Goal: Find specific page/section

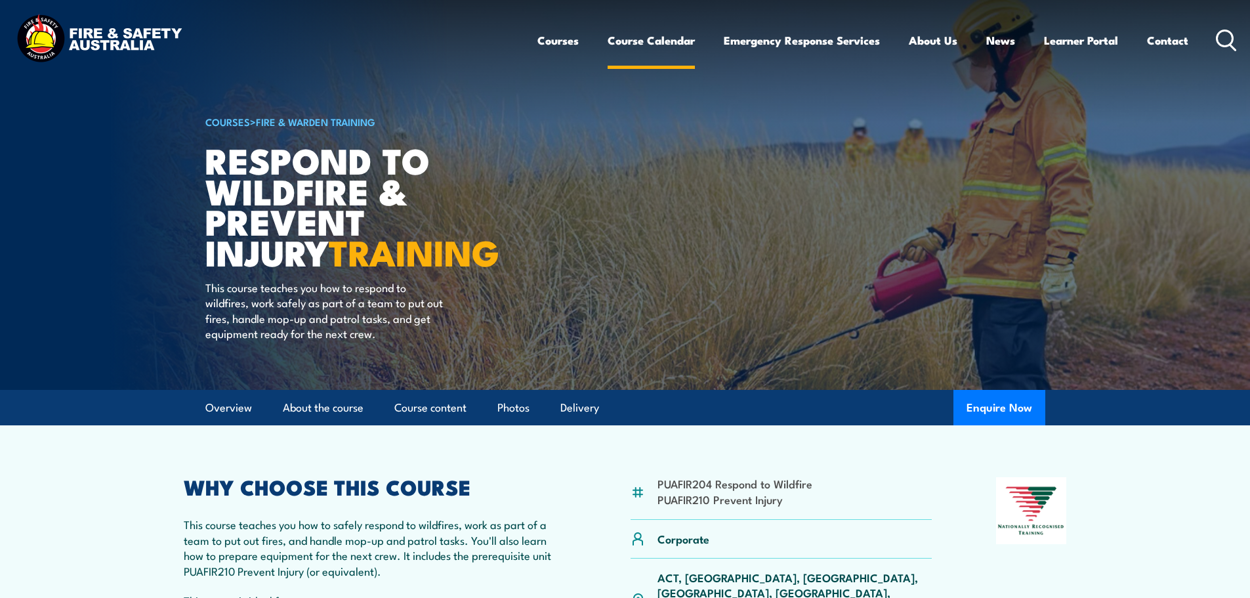
click at [623, 40] on link "Course Calendar" at bounding box center [651, 40] width 87 height 35
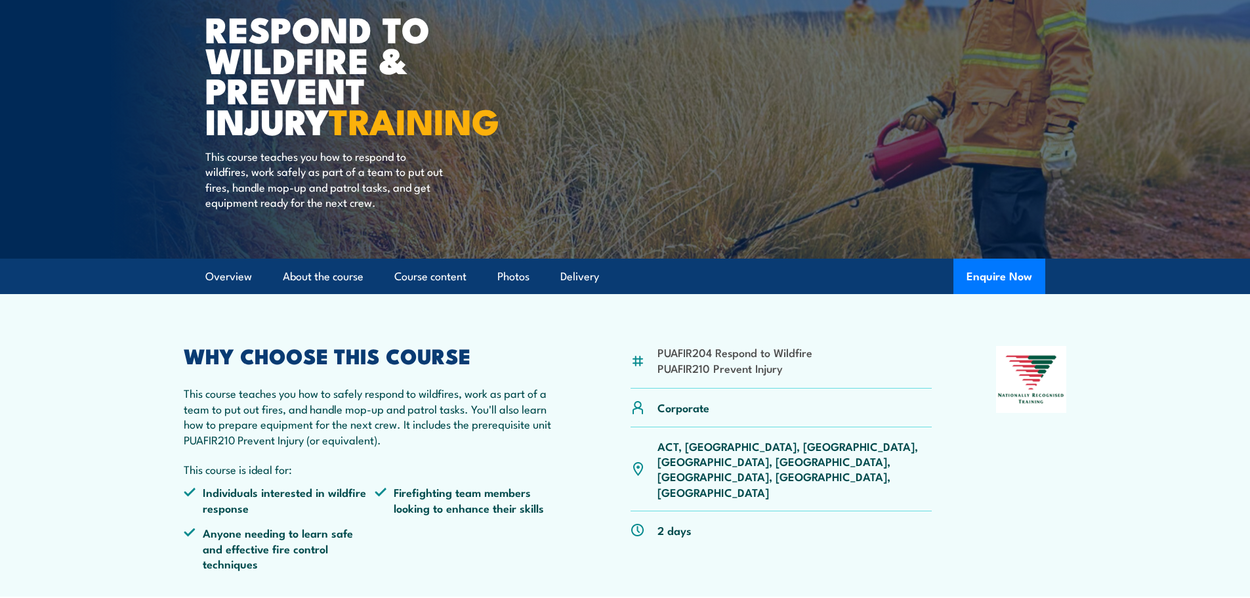
scroll to position [197, 0]
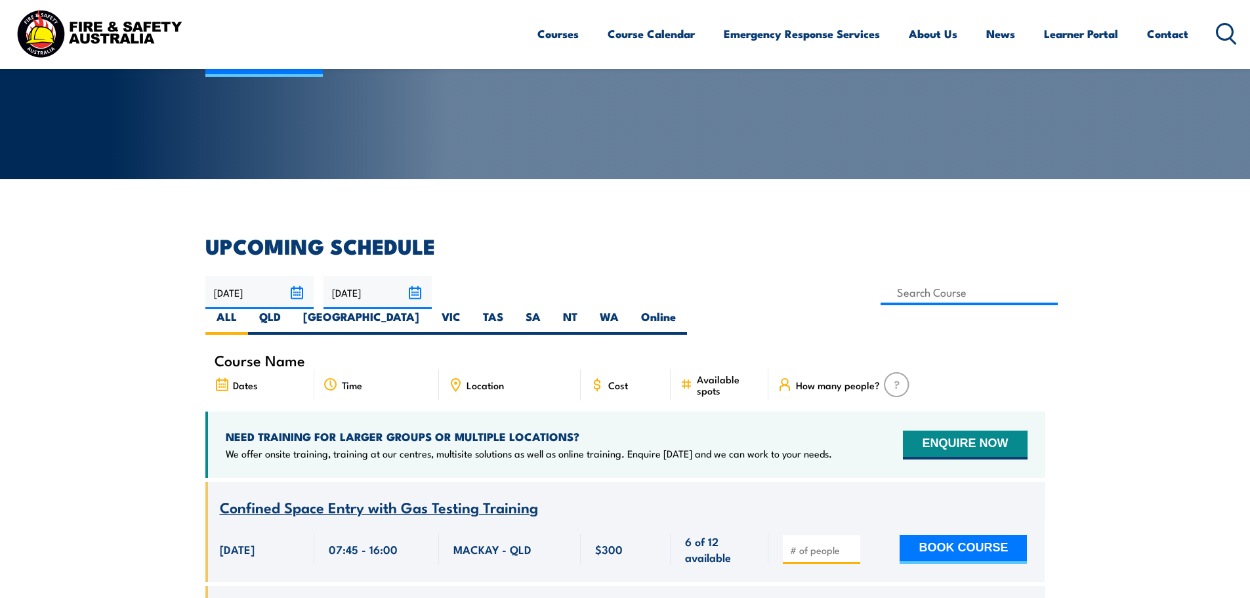
scroll to position [328, 0]
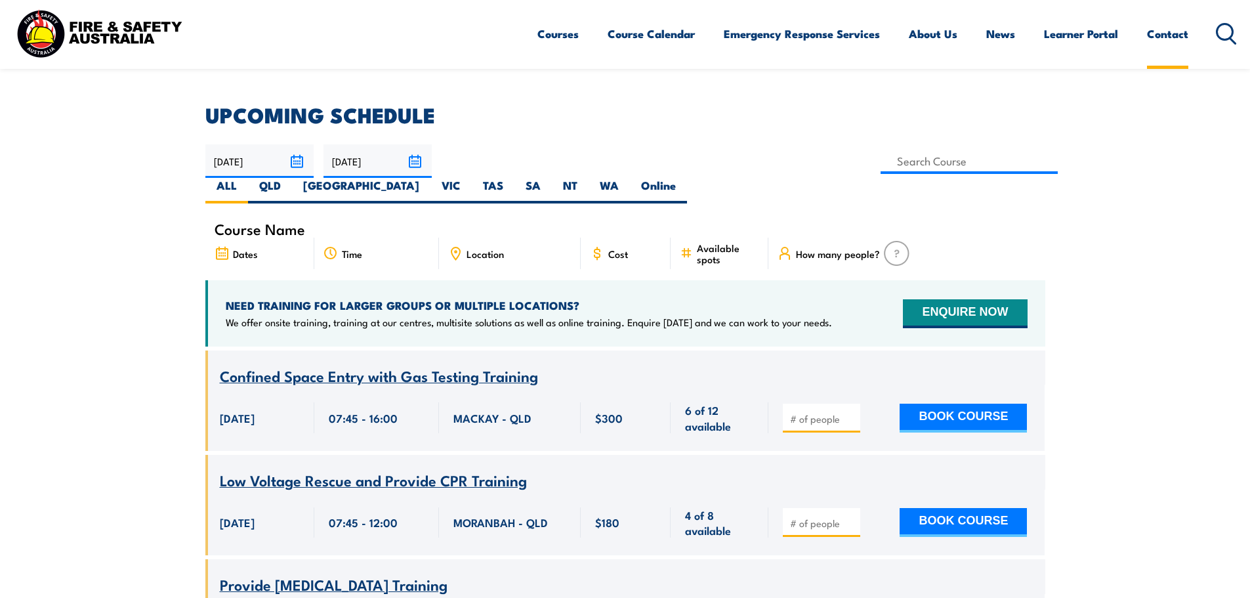
click at [1153, 35] on link "Contact" at bounding box center [1167, 33] width 41 height 35
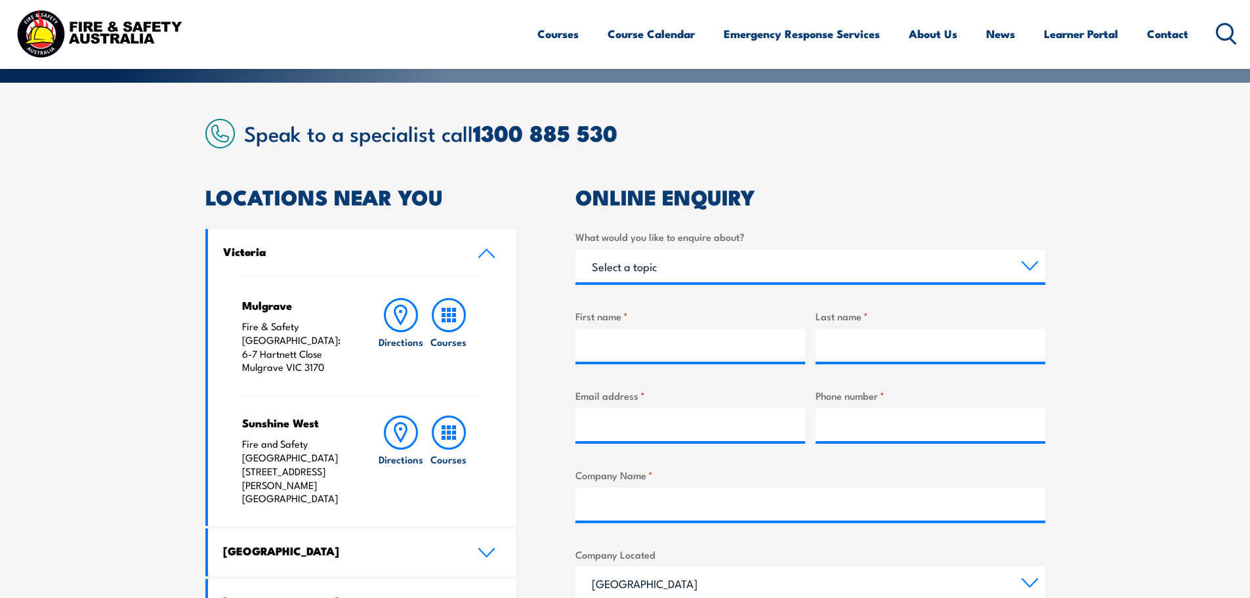
scroll to position [328, 0]
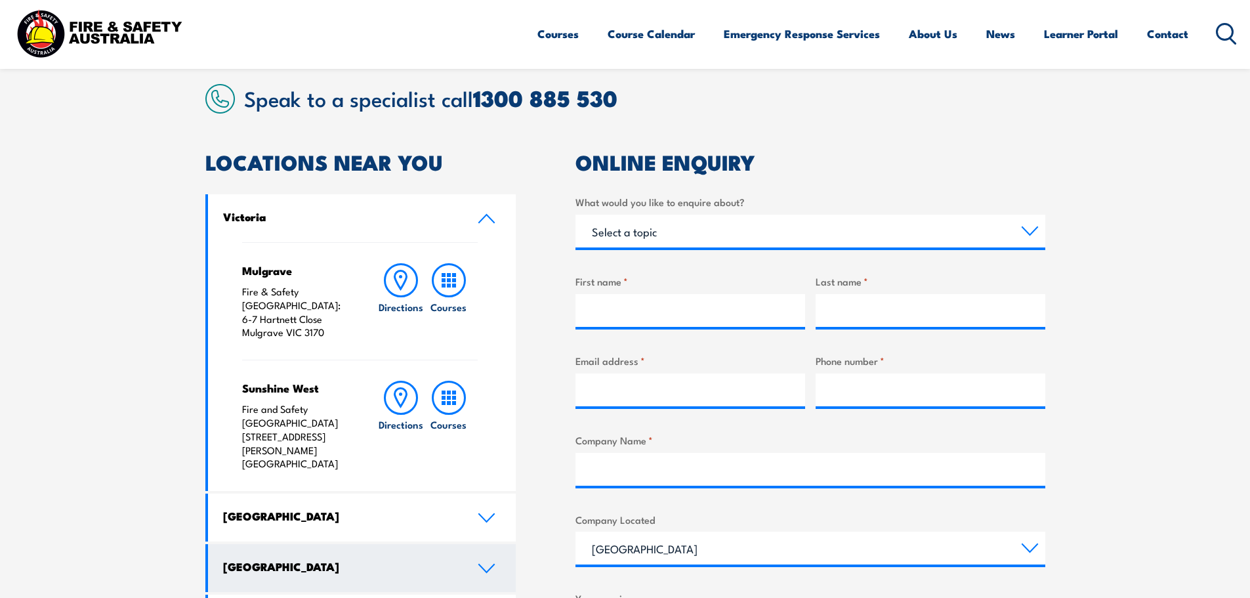
click at [436, 559] on h4 "Queensland" at bounding box center [340, 566] width 235 height 14
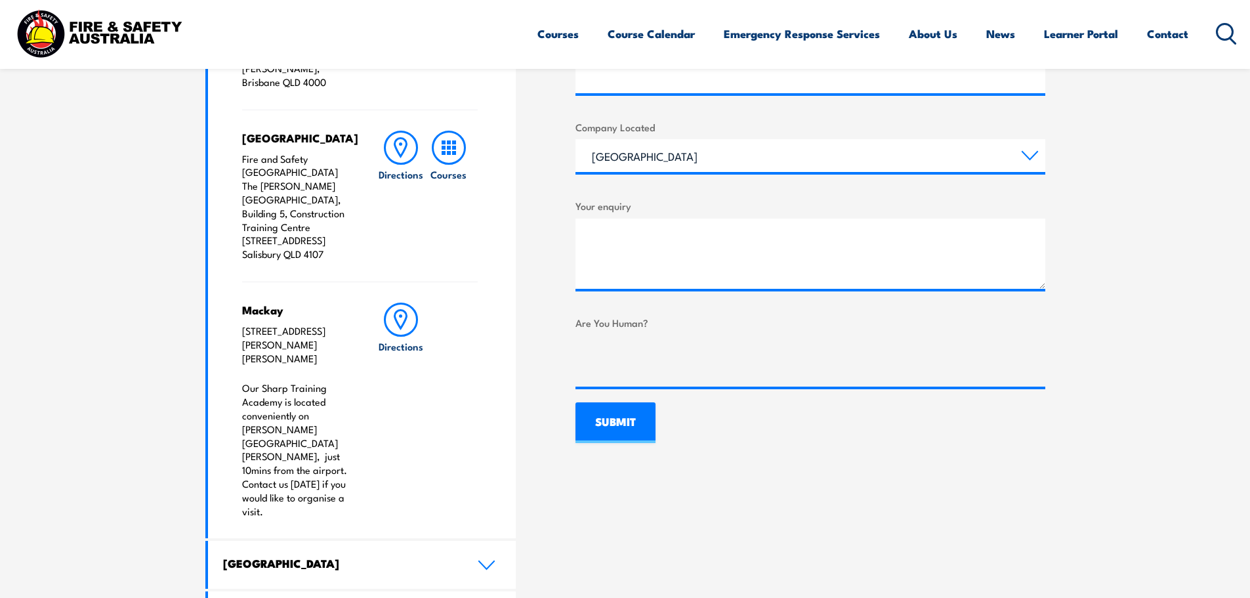
scroll to position [722, 0]
